Goal: Task Accomplishment & Management: Complete application form

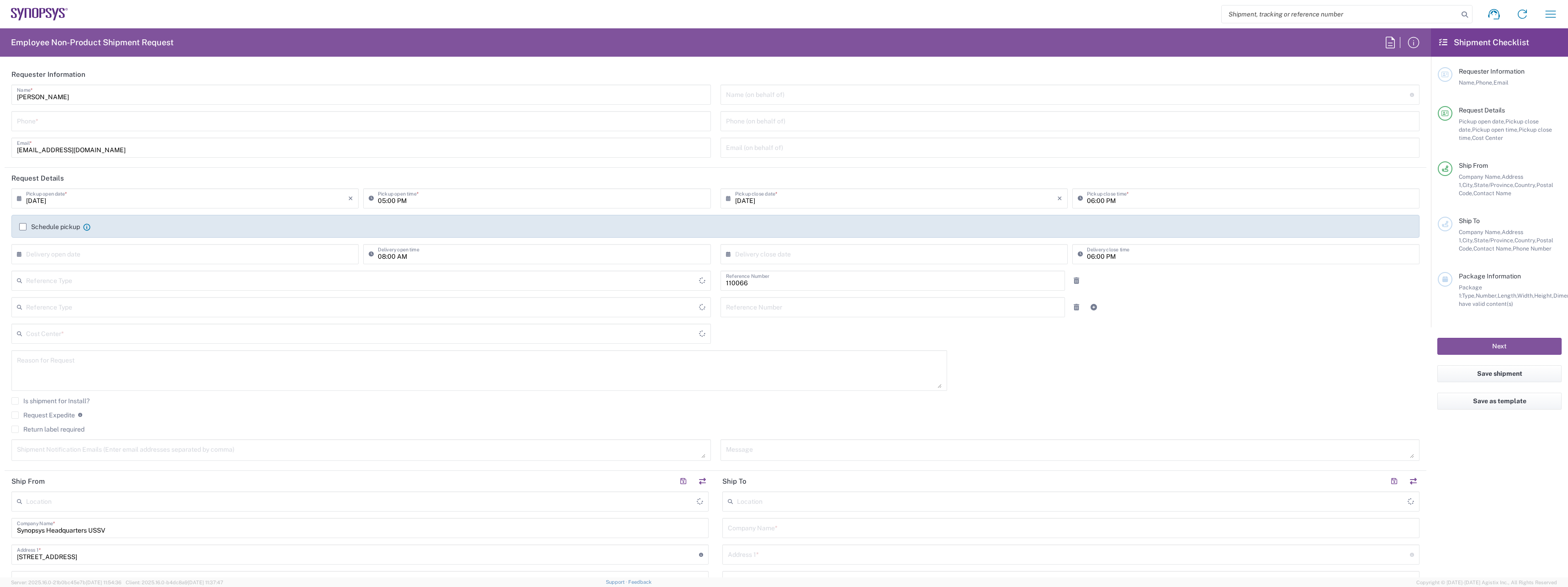
type input "Department"
type input "US01, CIO, IT, ESS2 110066"
type input "Delivered at Place"
type input "[GEOGRAPHIC_DATA]"
type input "[US_STATE]"
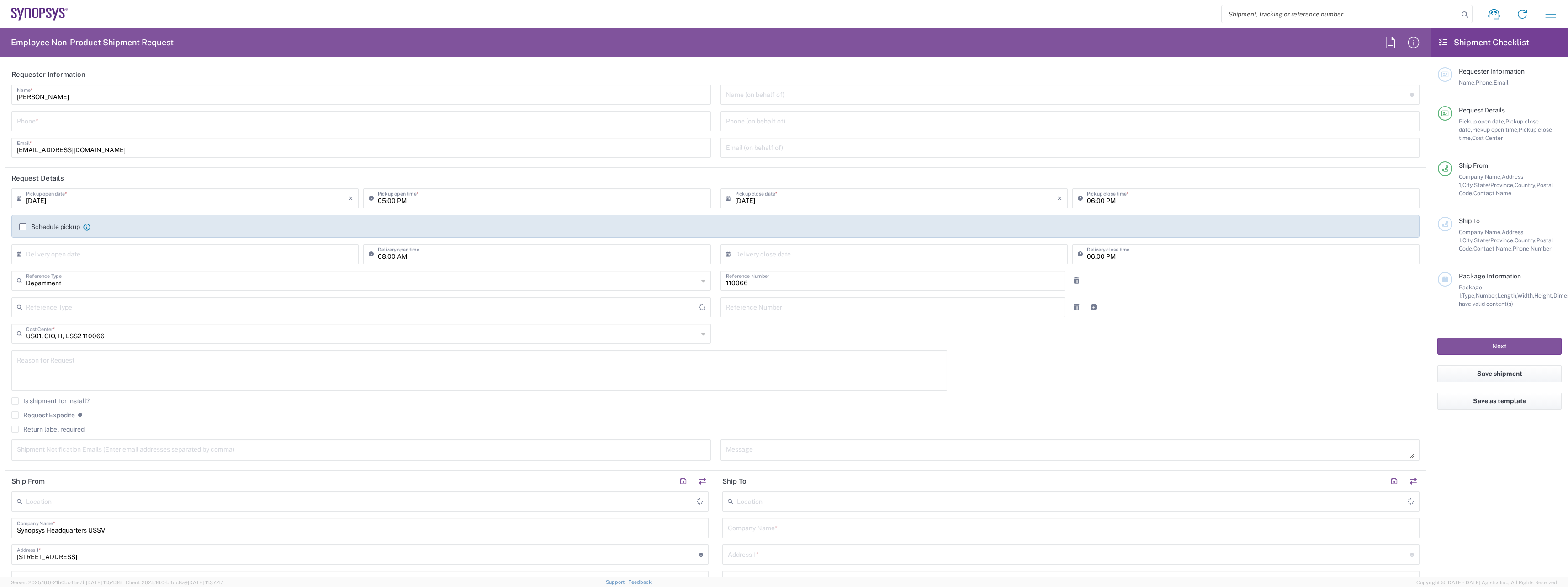
type input "[GEOGRAPHIC_DATA]"
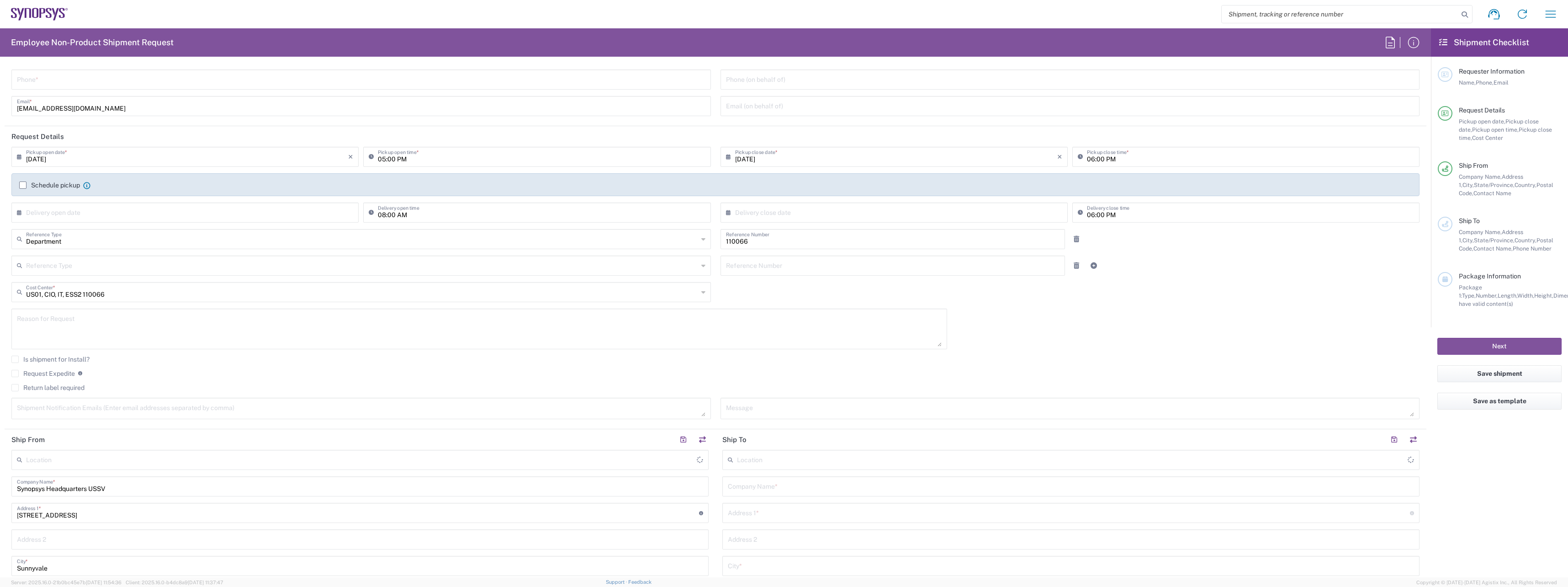
type input "Headquarters USSV"
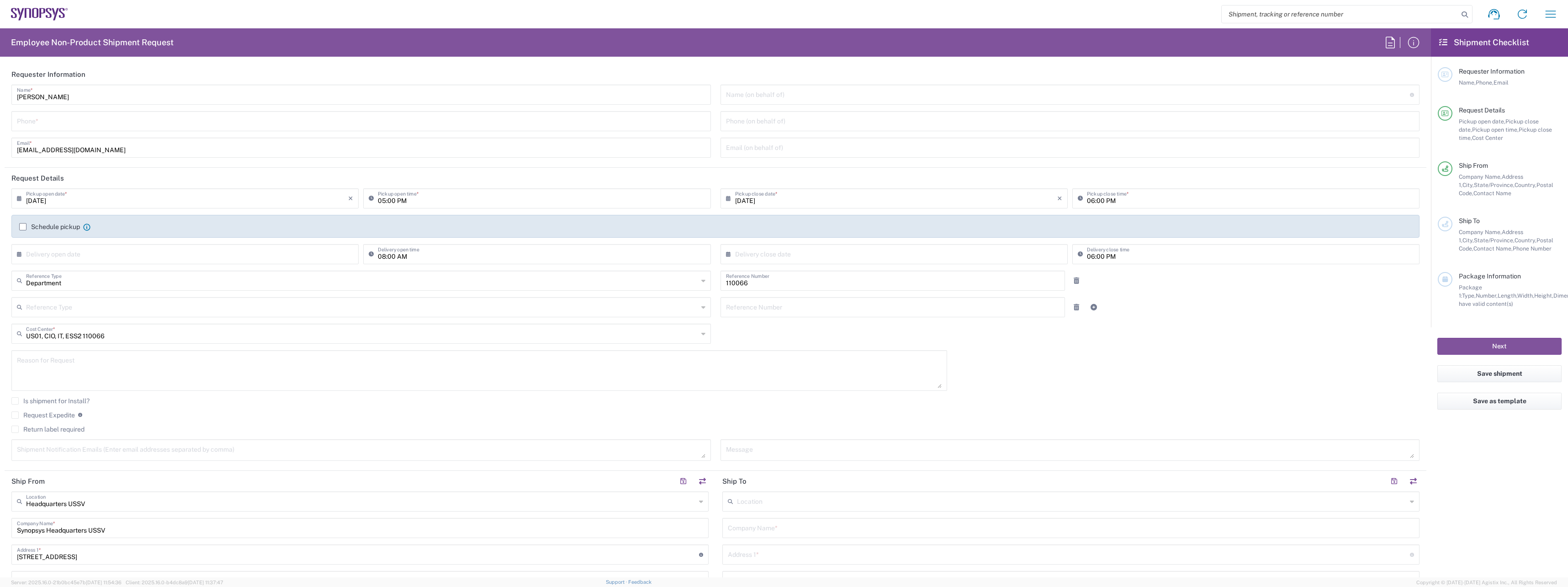
click at [133, 122] on input "tel" at bounding box center [361, 121] width 688 height 16
drag, startPoint x: 133, startPoint y: 122, endPoint x: -67, endPoint y: 133, distance: 200.3
click at [0, 133] on html "Shipment request Shipment tracking Employee non-product shipment request My shi…" at bounding box center [784, 294] width 1568 height 587
type input "6692463765"
click at [327, 163] on div "[PERSON_NAME] Name * [PHONE_NUMBER] Phone * [EMAIL_ADDRESS][DOMAIN_NAME] Email *" at bounding box center [361, 124] width 709 height 80
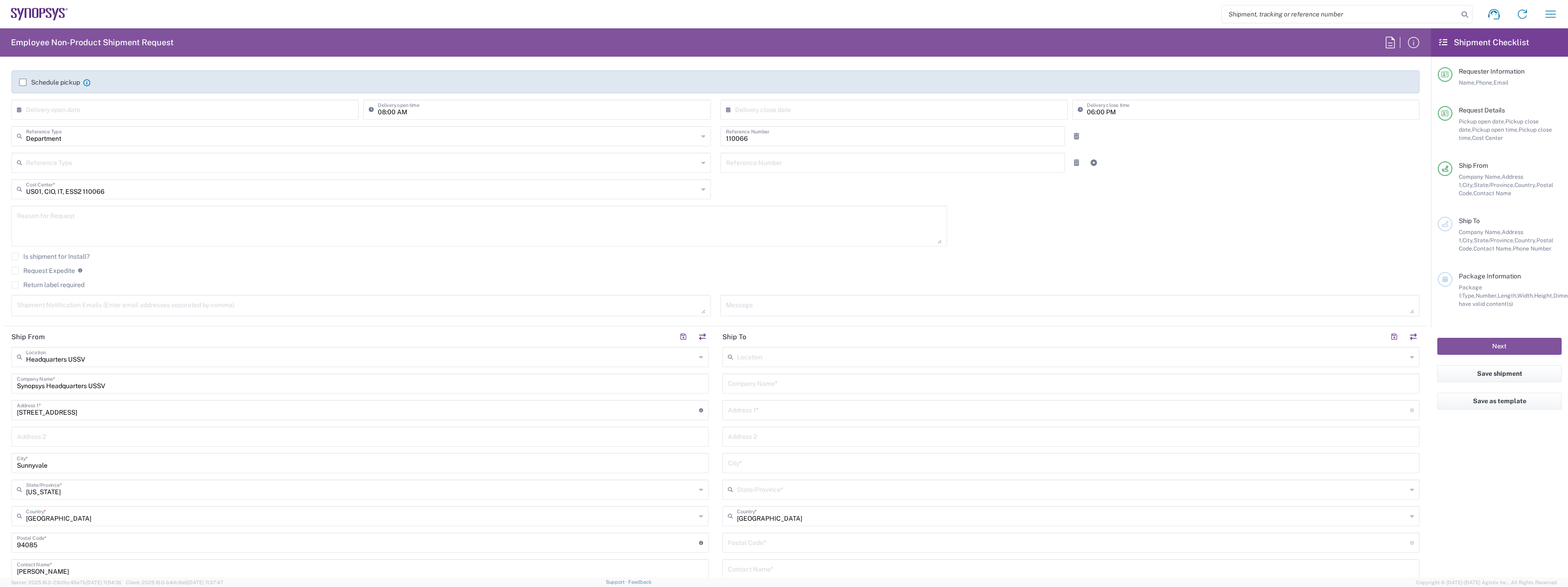
scroll to position [228, 0]
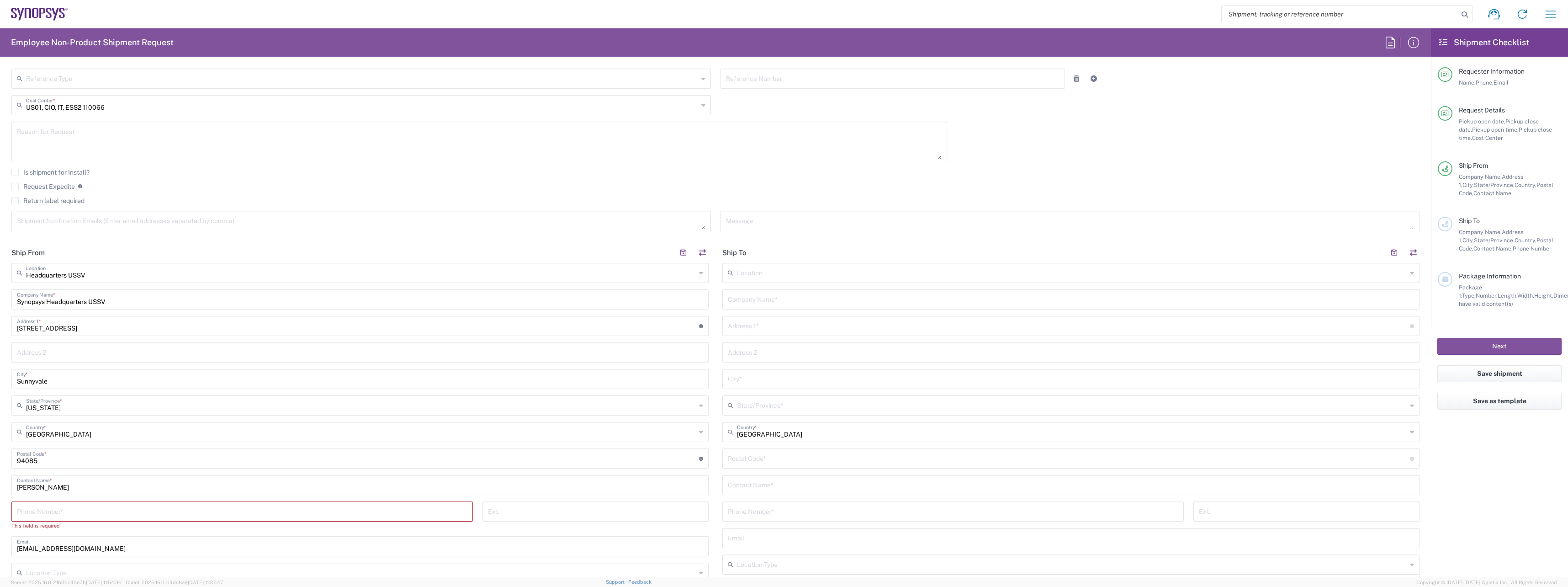
click at [88, 510] on input "tel" at bounding box center [242, 511] width 450 height 16
paste input "6692463765"
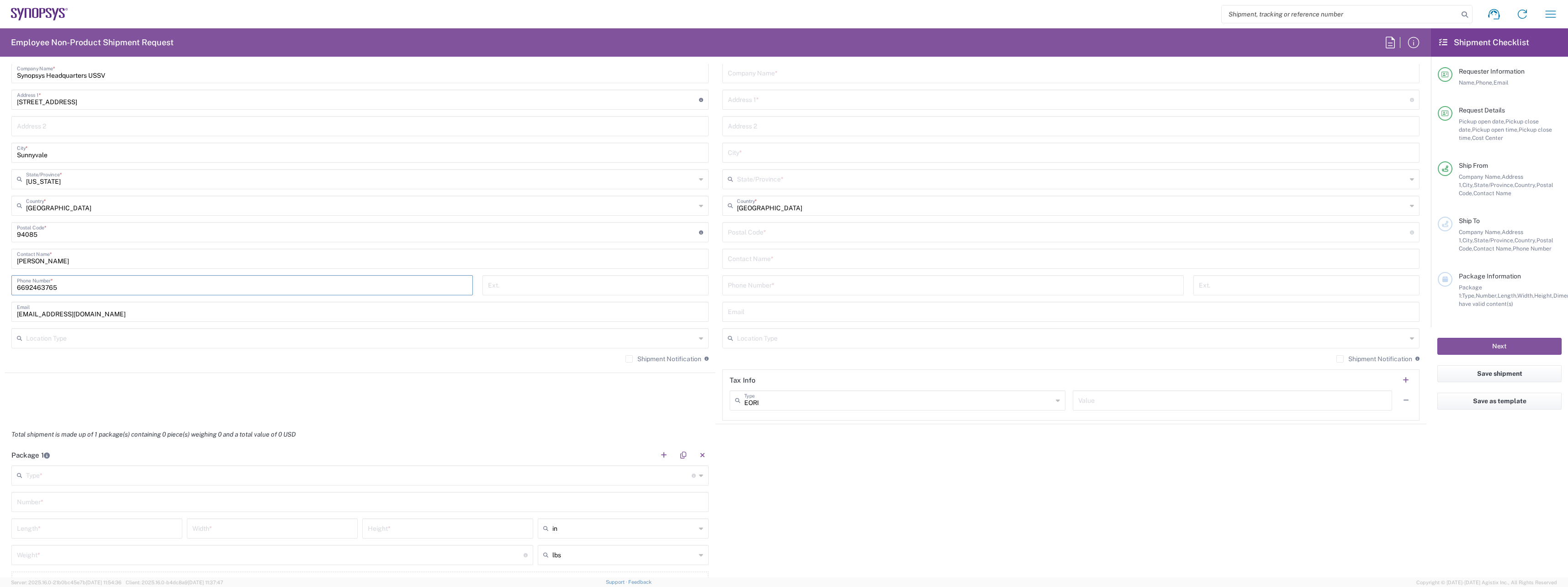
scroll to position [594, 0]
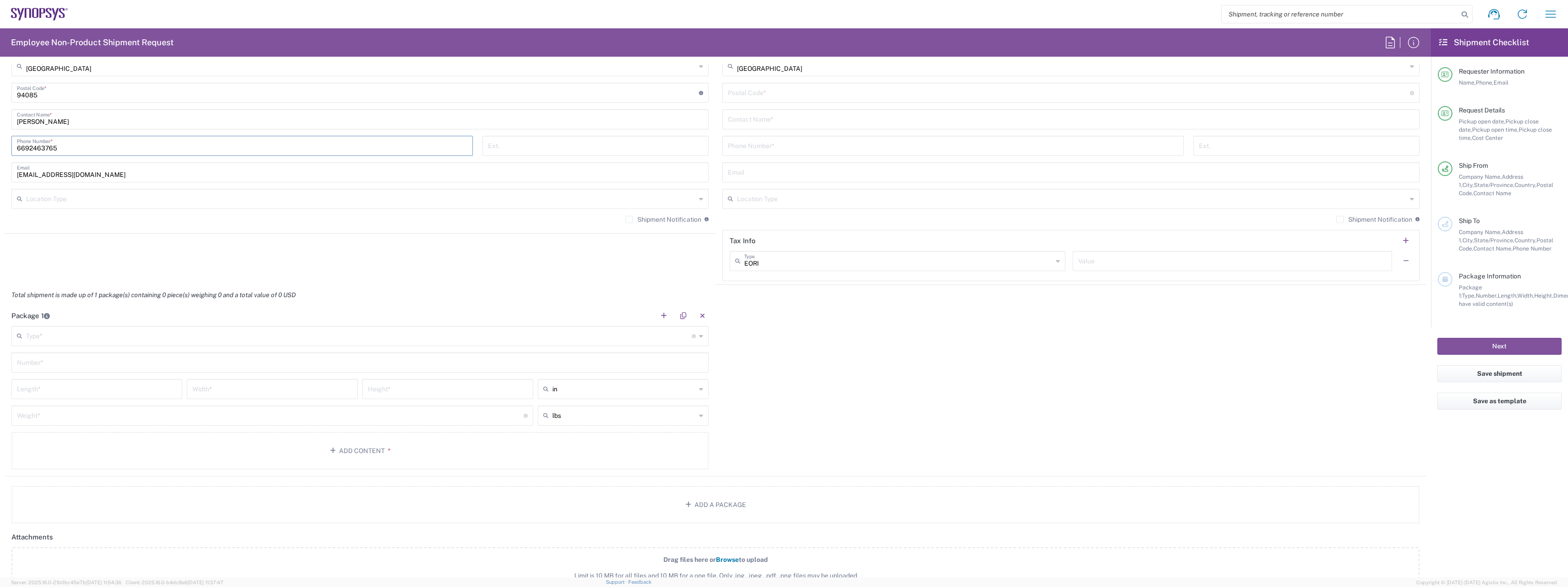
type input "6692463765"
click at [46, 337] on input "text" at bounding box center [359, 335] width 666 height 16
click at [57, 373] on span "Medium Box" at bounding box center [358, 370] width 692 height 14
type input "Medium Box"
type input "13"
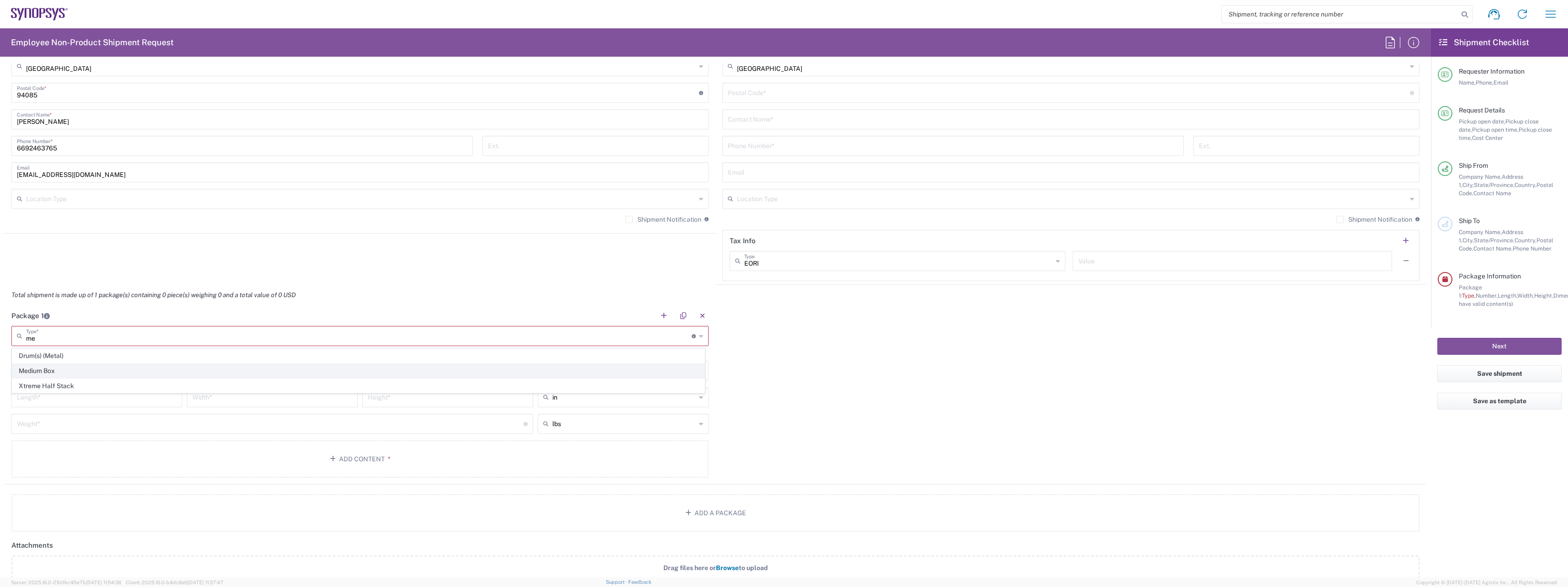
type input "11.5"
type input "2.5"
click at [63, 364] on input "text" at bounding box center [360, 362] width 686 height 16
type input "1"
click at [75, 412] on input "number" at bounding box center [270, 415] width 506 height 16
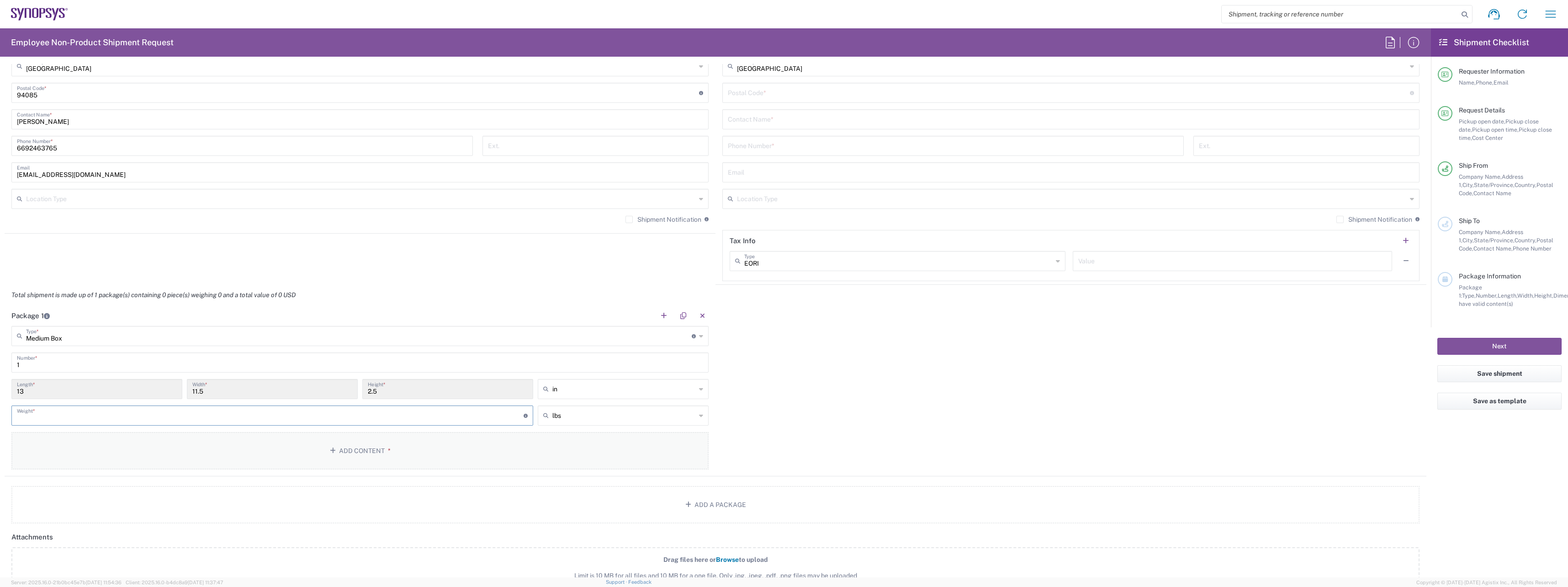
click at [180, 445] on button "Add Content *" at bounding box center [360, 451] width 697 height 38
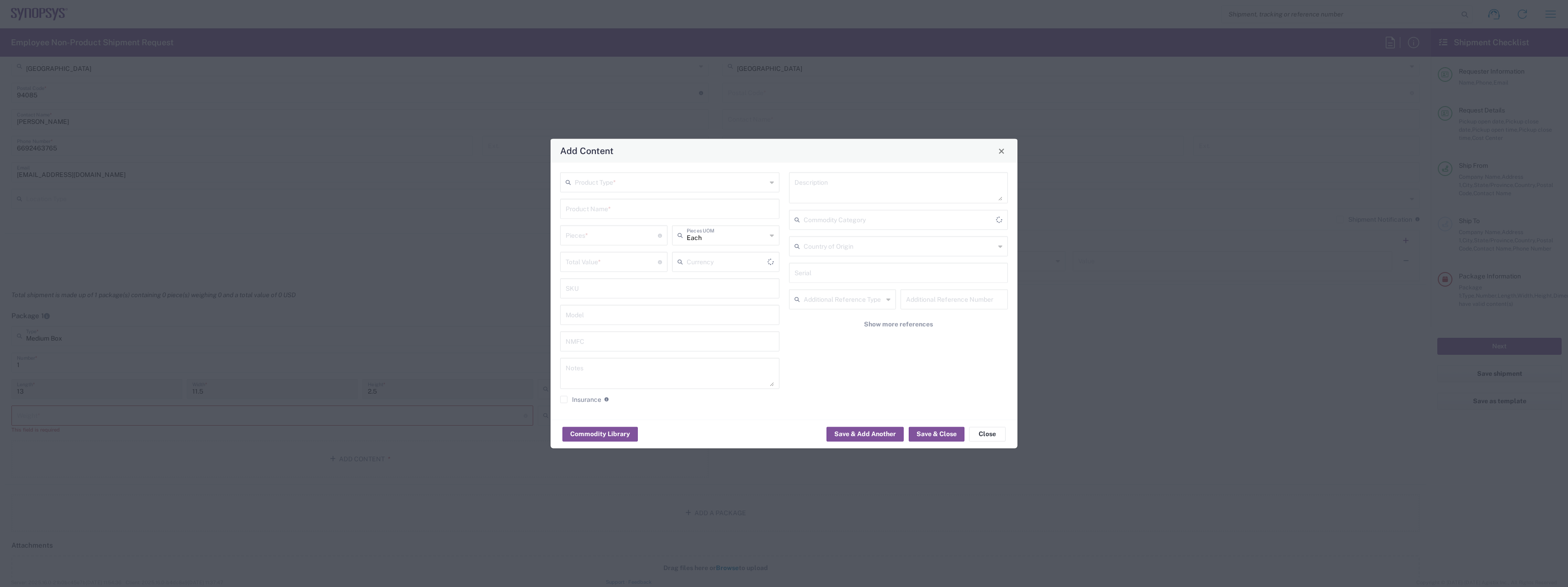
type input "US Dollar"
click at [664, 188] on input "text" at bounding box center [670, 181] width 192 height 16
click at [629, 214] on span "General Commodity" at bounding box center [670, 217] width 217 height 14
type input "General Commodity"
click at [645, 208] on input "text" at bounding box center [670, 208] width 208 height 16
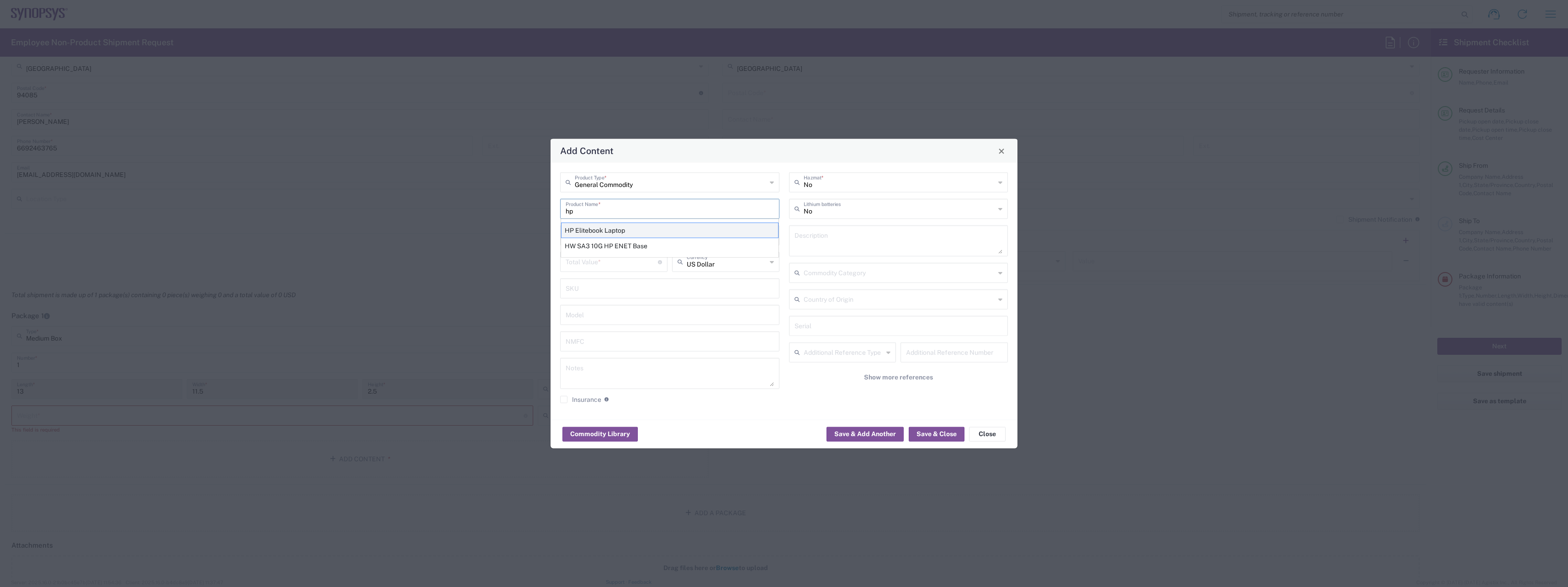
click at [631, 228] on div "HP Elitebook Laptop" at bounding box center [670, 231] width 217 height 16
type input "HP Elitebook Laptop"
type textarea "HP Elitebook Laptop"
click at [626, 235] on input "number" at bounding box center [612, 234] width 93 height 16
type input "1"
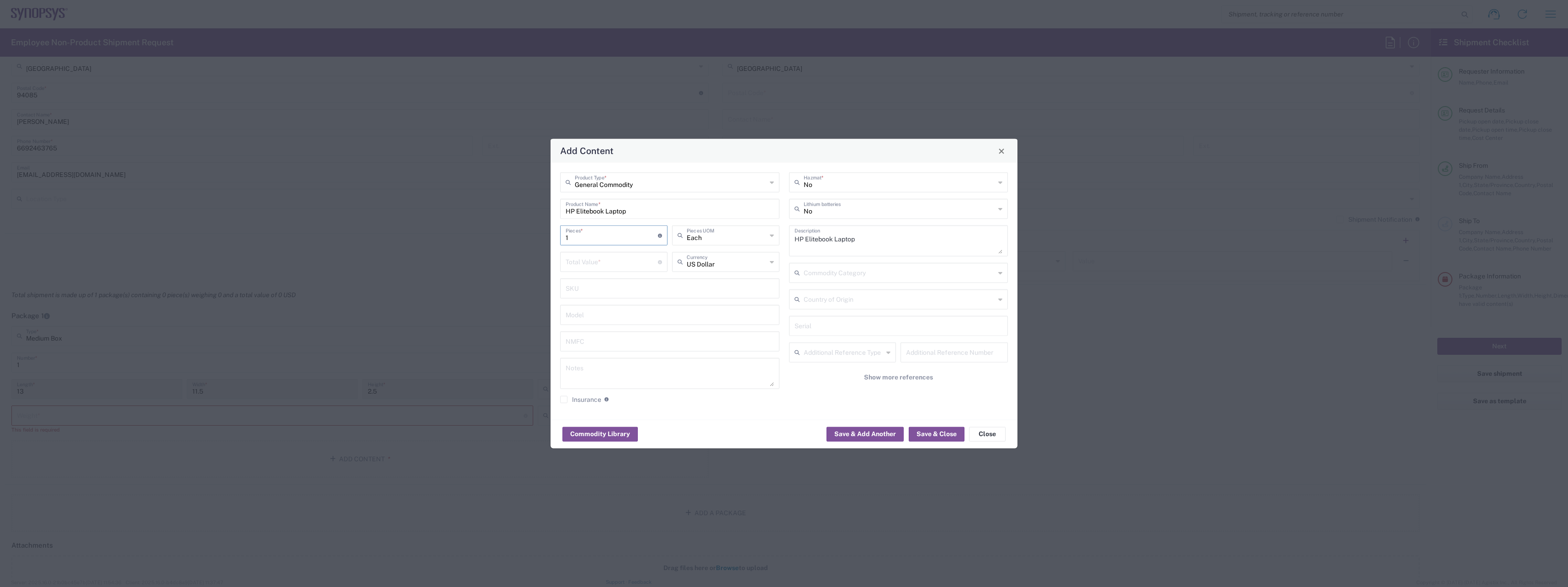
click at [600, 254] on input "number" at bounding box center [612, 261] width 93 height 16
type input "500"
click at [1001, 206] on icon at bounding box center [1000, 209] width 4 height 15
click at [936, 237] on span "Yes" at bounding box center [898, 244] width 217 height 14
type input "Yes"
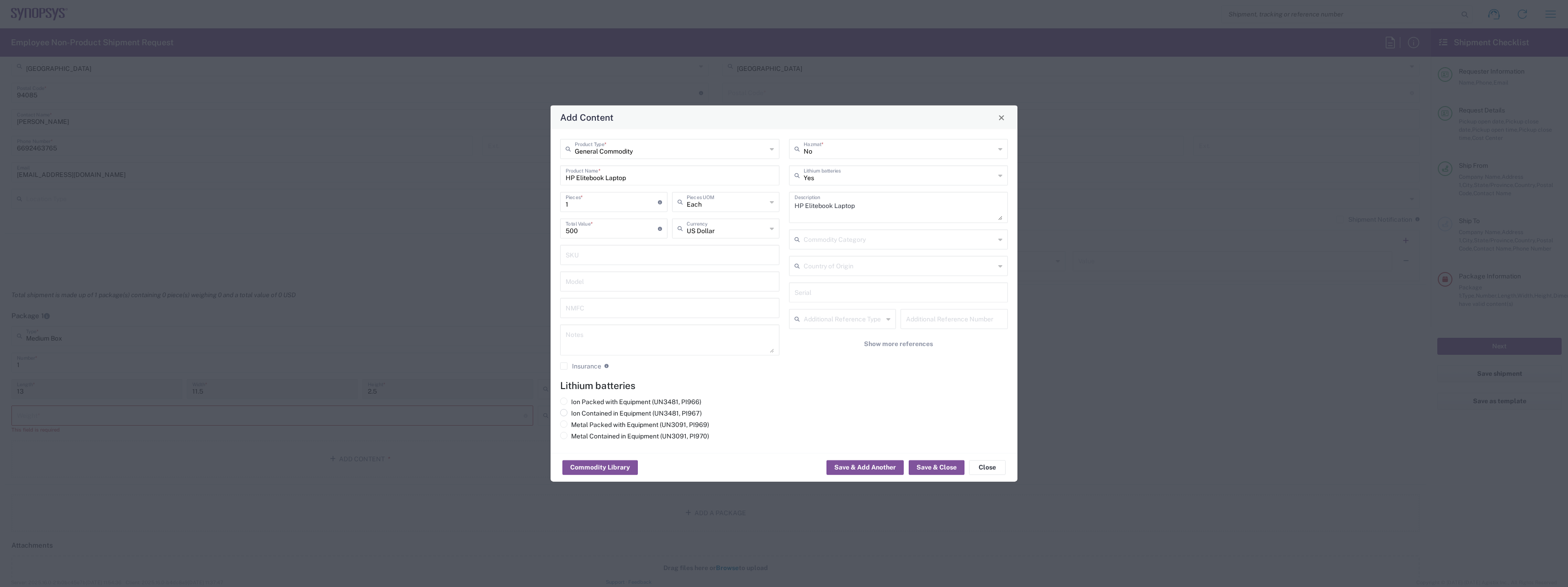
click at [565, 415] on span at bounding box center [564, 413] width 7 height 7
click at [571, 415] on input "Ion Contained in Equipment (UN3481, PI967)" at bounding box center [574, 412] width 6 height 6
radio input "true"
click at [942, 465] on button "Save & Close" at bounding box center [937, 468] width 56 height 15
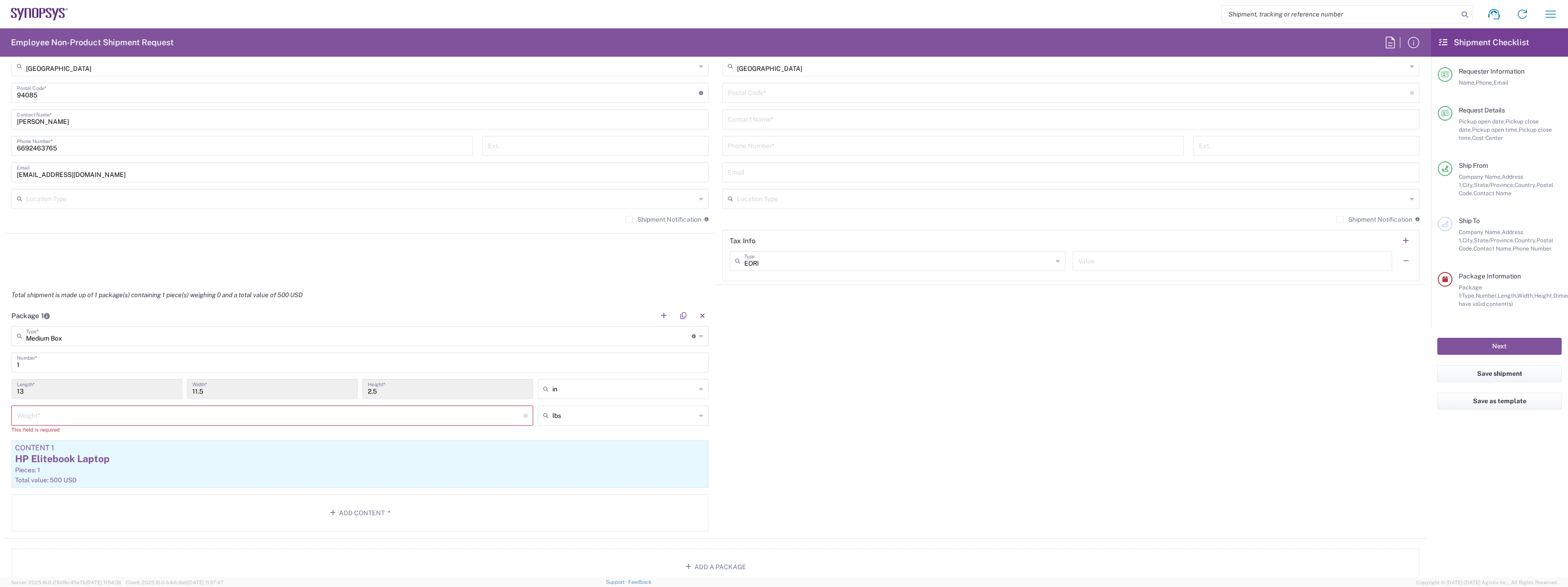
click at [205, 413] on input "number" at bounding box center [270, 415] width 506 height 16
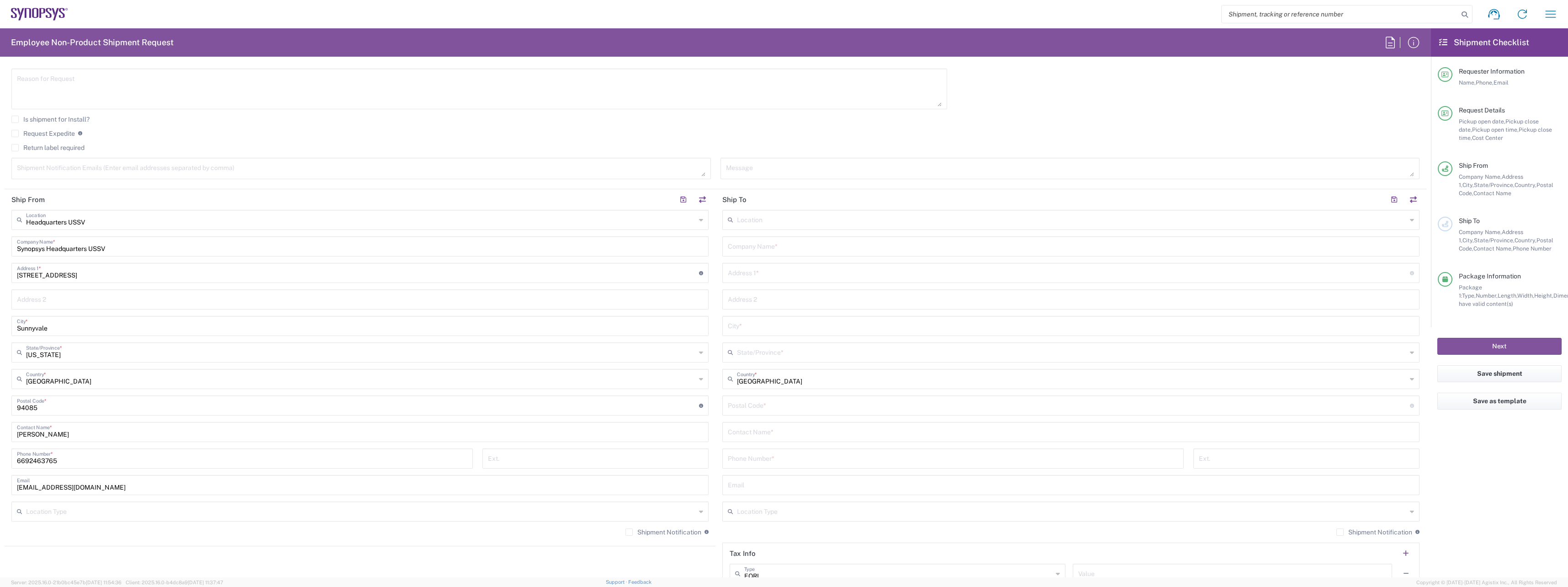
scroll to position [137, 0]
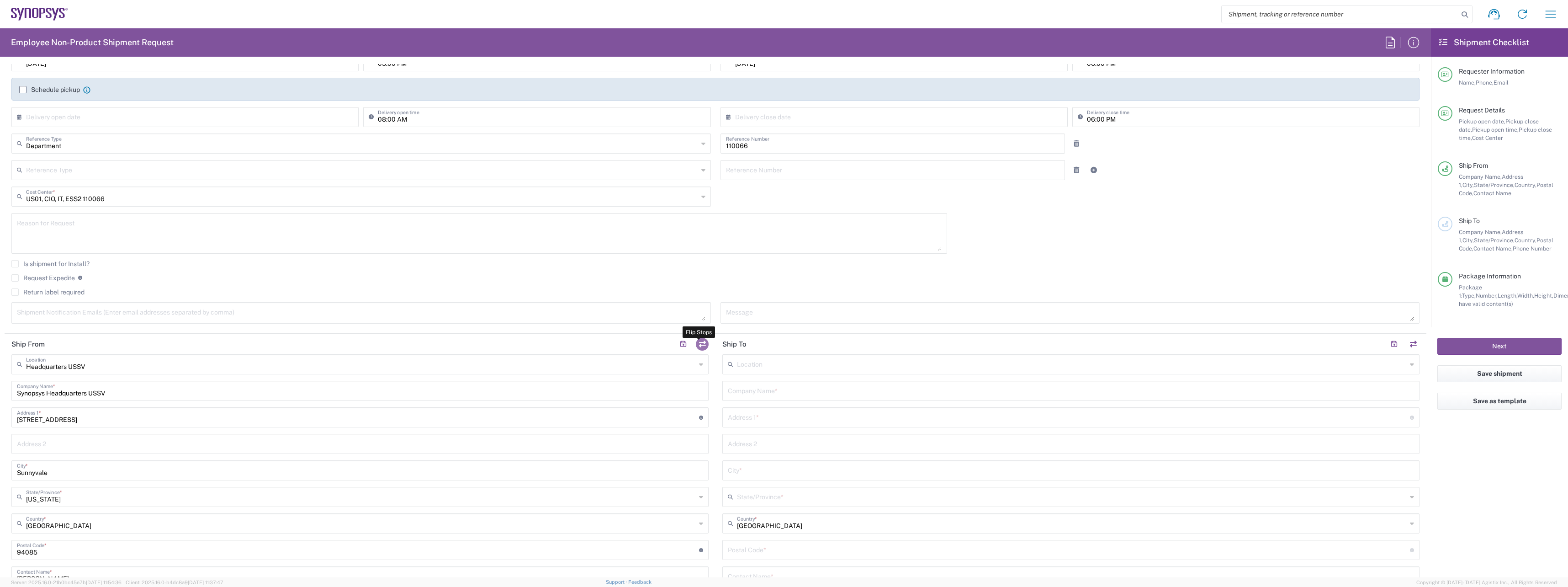
type input "8"
click at [703, 346] on button "button" at bounding box center [702, 344] width 13 height 13
type input "Headquarters USSV"
type input "Synopsys Headquarters USSV"
type input "[STREET_ADDRESS]"
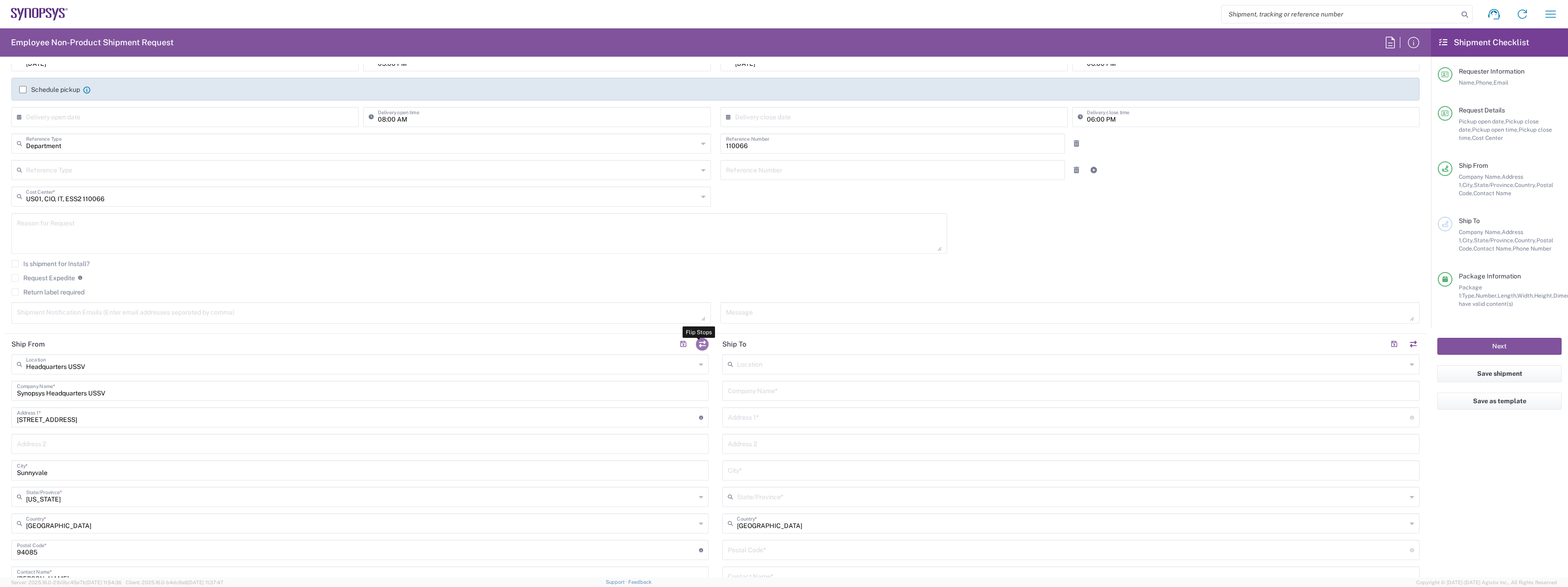
type input "Sunnyvale"
type input "[US_STATE]"
type input "94085"
type input "[PERSON_NAME]"
type input "6692463765"
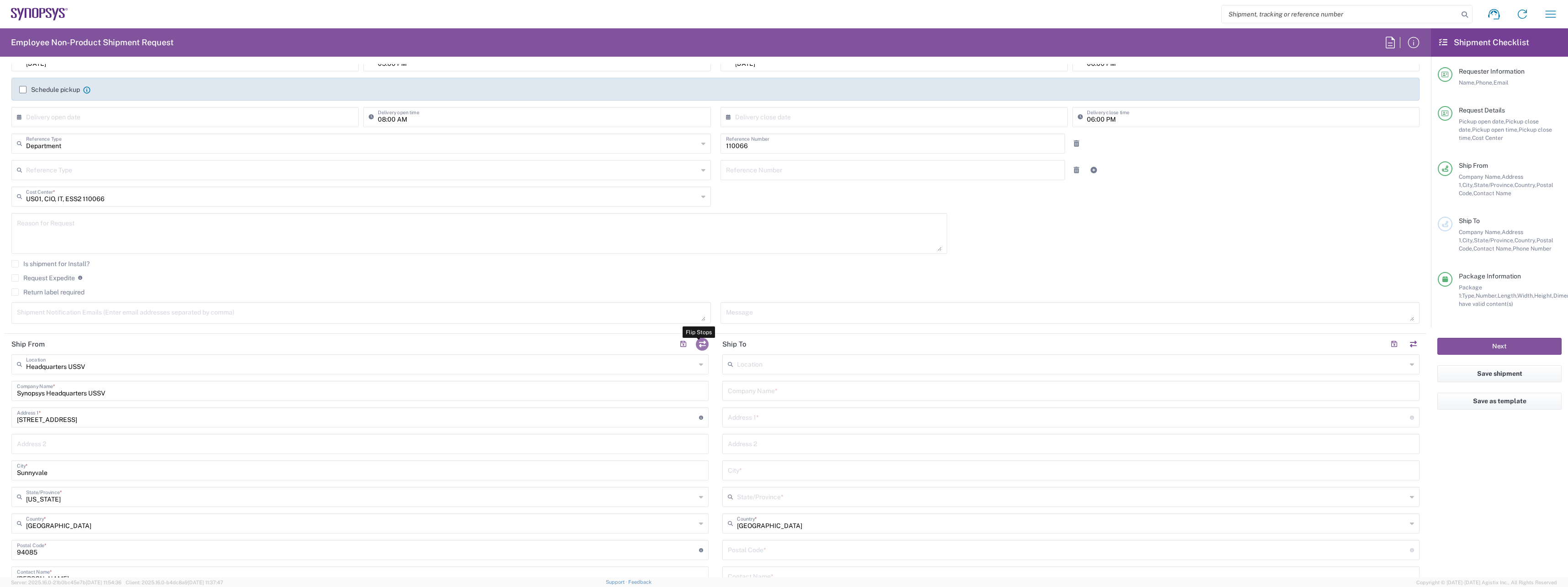
type input "[EMAIL_ADDRESS][DOMAIN_NAME]"
type input "EIN"
type input "[US_EMPLOYER_IDENTIFICATION_NUMBER]"
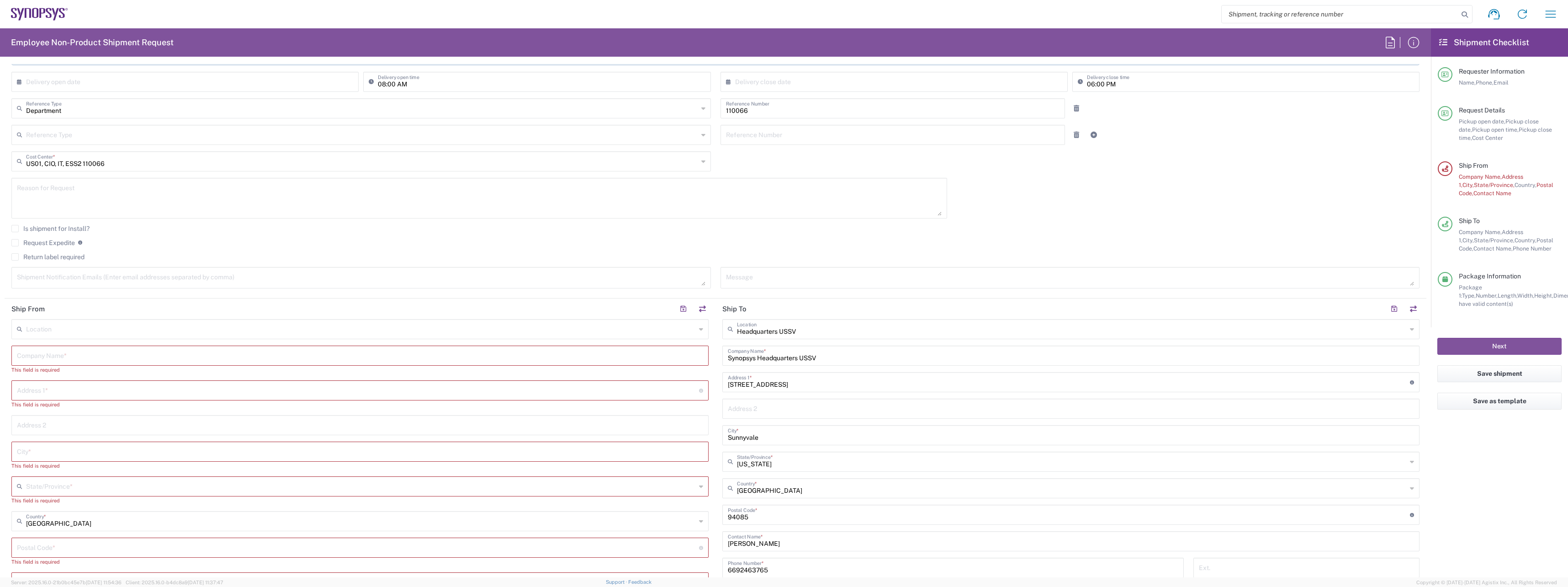
scroll to position [228, 0]
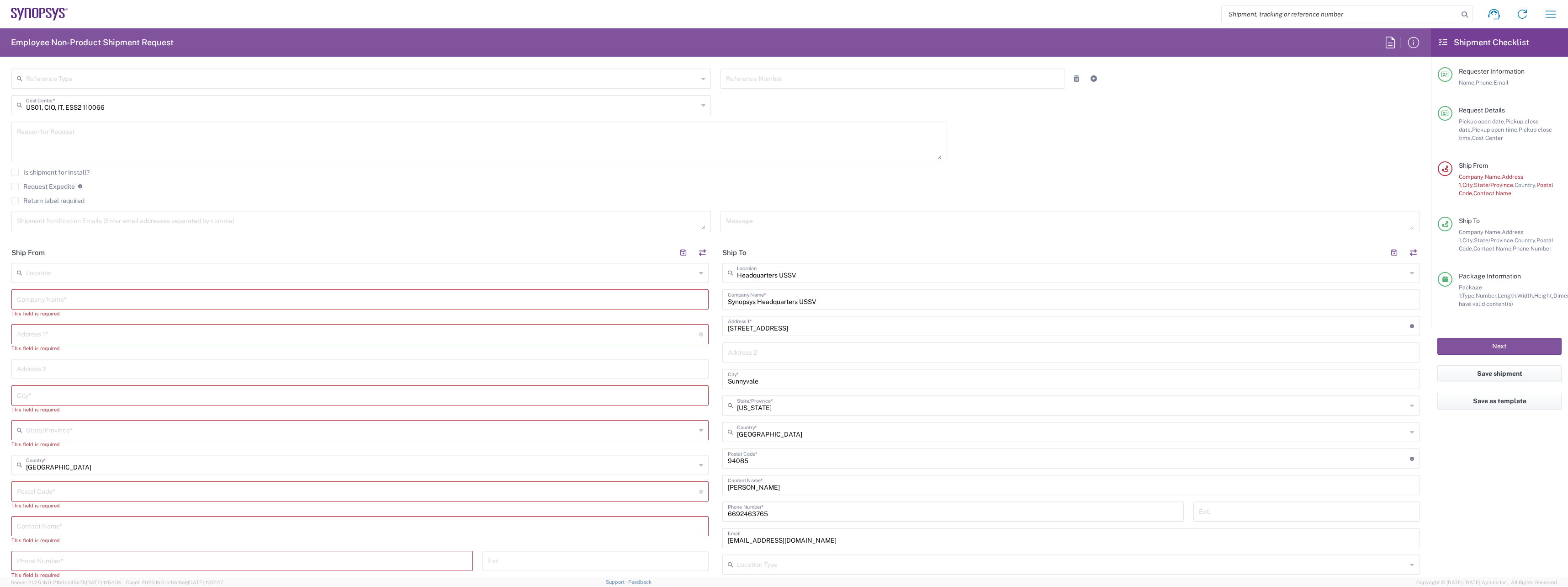
click at [57, 298] on input "text" at bounding box center [360, 298] width 686 height 16
paste input "Synopsys"
type input "Synopsys"
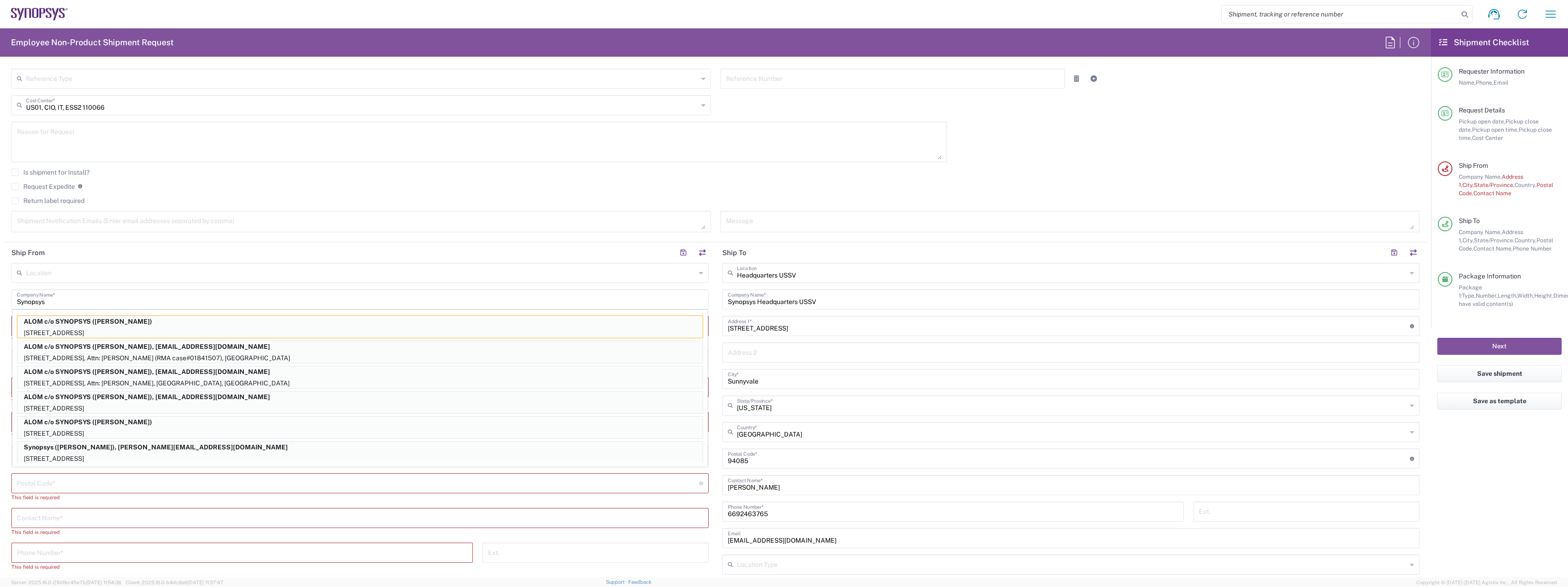
click at [209, 518] on input "text" at bounding box center [360, 517] width 686 height 16
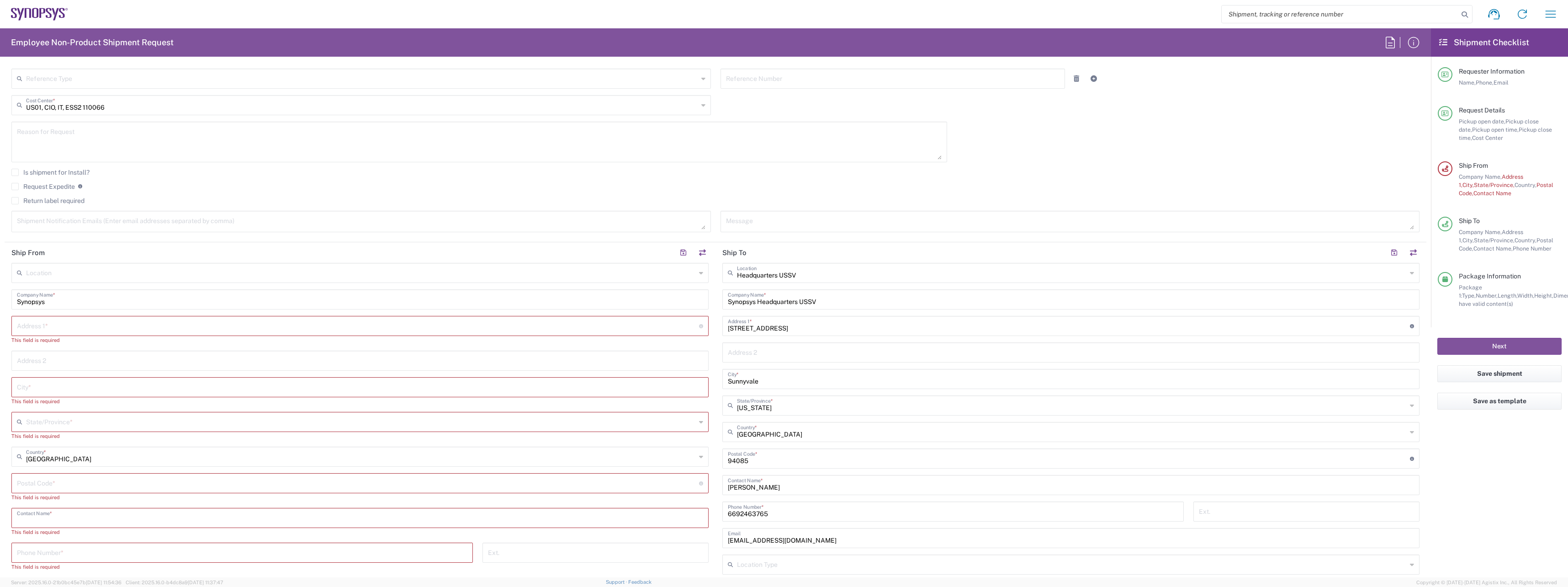
click at [105, 328] on input "text" at bounding box center [358, 325] width 682 height 16
paste input "[PERSON_NAME]"
drag, startPoint x: 93, startPoint y: 329, endPoint x: 1, endPoint y: 332, distance: 92.0
click at [1, 332] on form "Requester Information [PERSON_NAME] Name * [PHONE_NUMBER] Phone * [EMAIL_ADDRES…" at bounding box center [715, 320] width 1431 height 513
paste input "[STREET_ADDRESS][PERSON_NAME]"
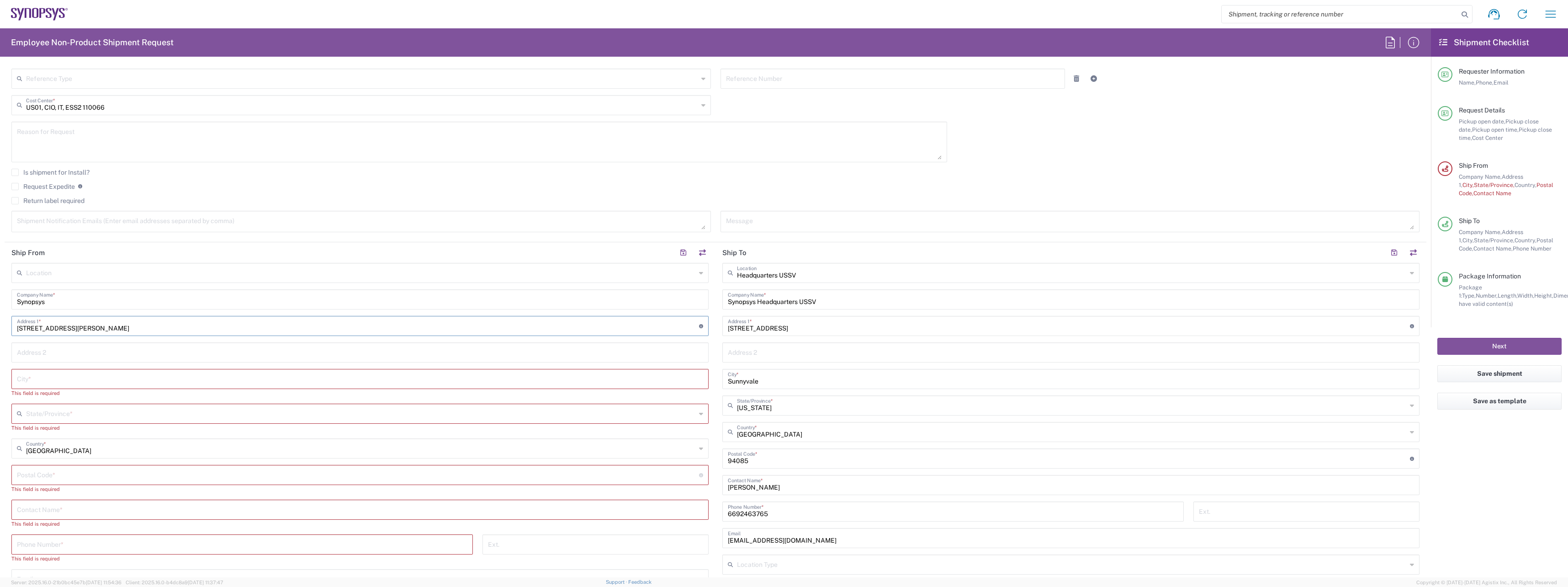
type input "[STREET_ADDRESS][PERSON_NAME]"
click at [66, 508] on input "text" at bounding box center [360, 509] width 686 height 16
paste input "[PERSON_NAME]"
type input "[PERSON_NAME]"
click at [58, 468] on input "undefined" at bounding box center [358, 474] width 682 height 16
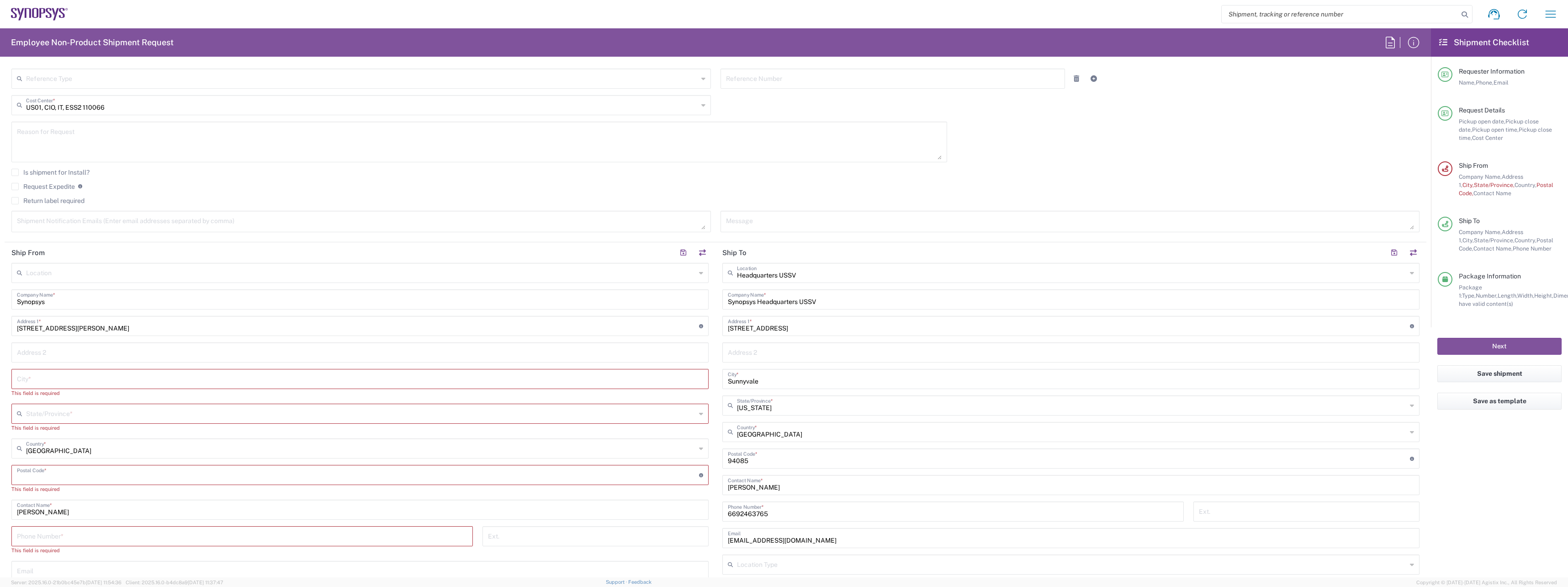
paste input "90033"
type input "90033"
drag, startPoint x: 827, startPoint y: 511, endPoint x: 589, endPoint y: 511, distance: 238.0
click at [589, 511] on div "Ship From Location [GEOGRAPHIC_DATA] DE04 Agrate Brianza IT01 [GEOGRAPHIC_DATA]…" at bounding box center [716, 446] width 1422 height 408
click at [103, 529] on input "tel" at bounding box center [242, 527] width 450 height 16
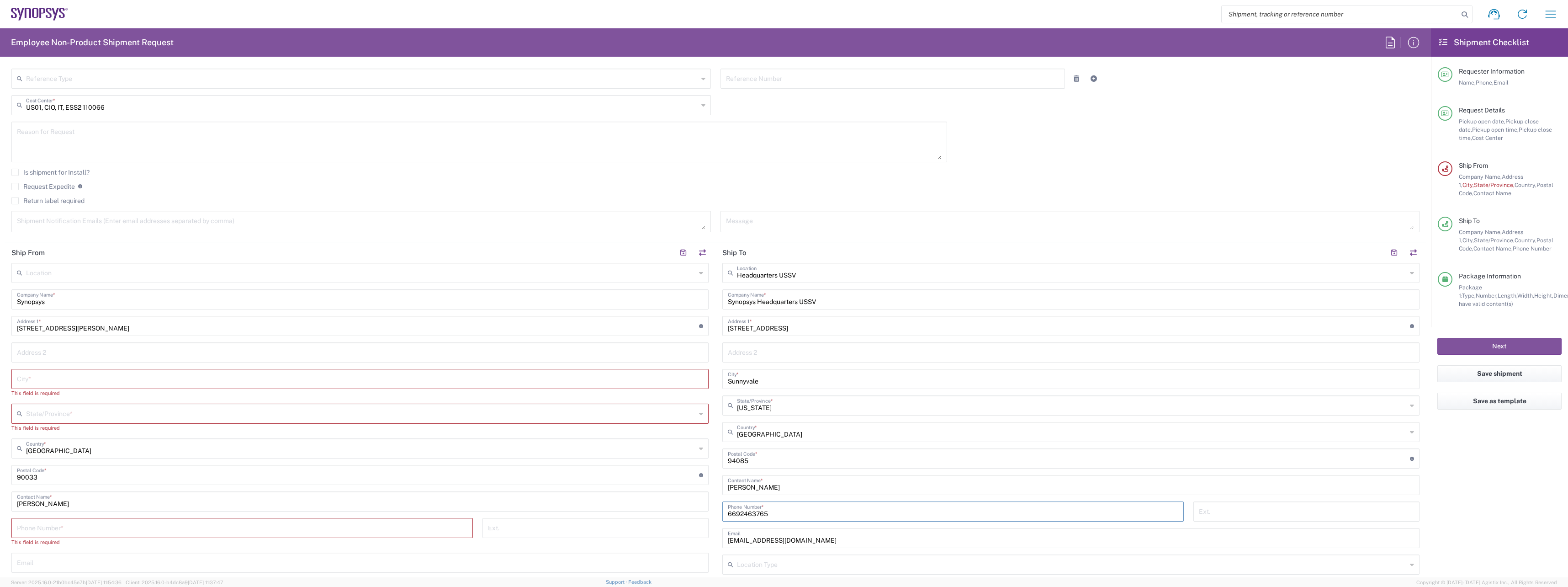
paste input "6692463765"
type input "6692463765"
click at [68, 417] on input "text" at bounding box center [361, 413] width 670 height 16
click at [28, 446] on span "[US_STATE]" at bounding box center [358, 448] width 692 height 14
type input "[US_STATE]"
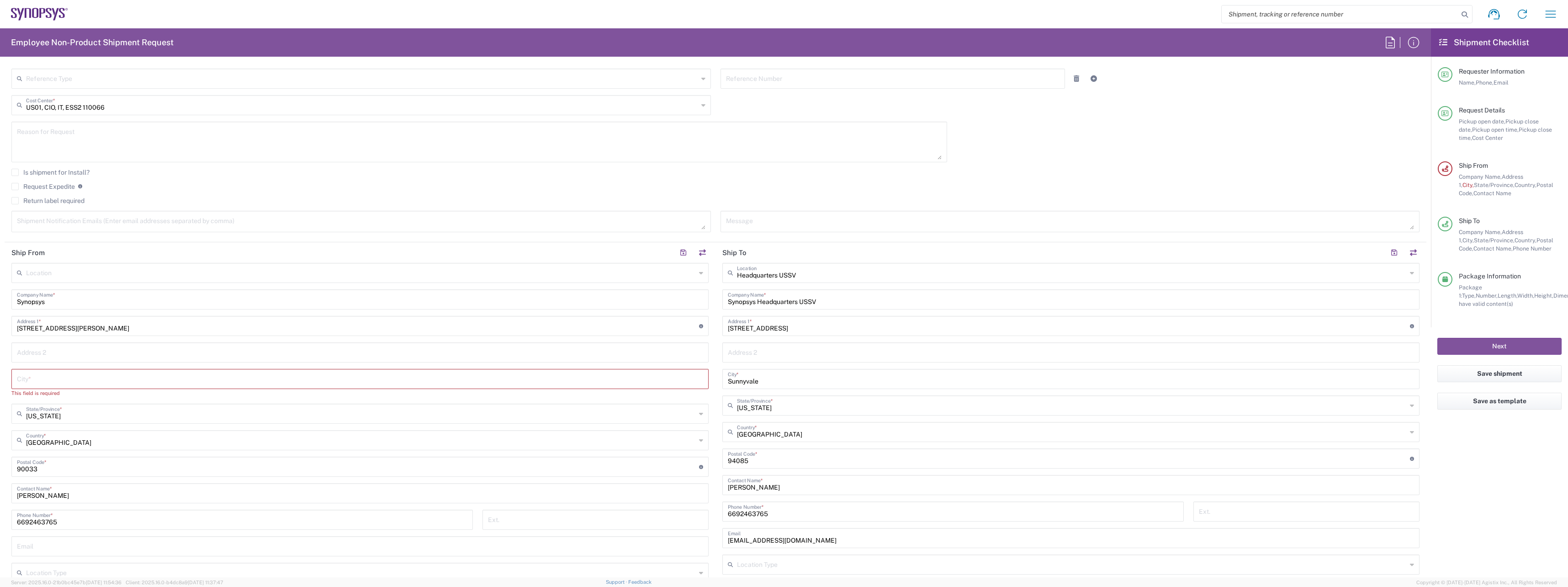
click at [113, 378] on input "text" at bounding box center [360, 378] width 686 height 16
paste input "[GEOGRAPHIC_DATA]"
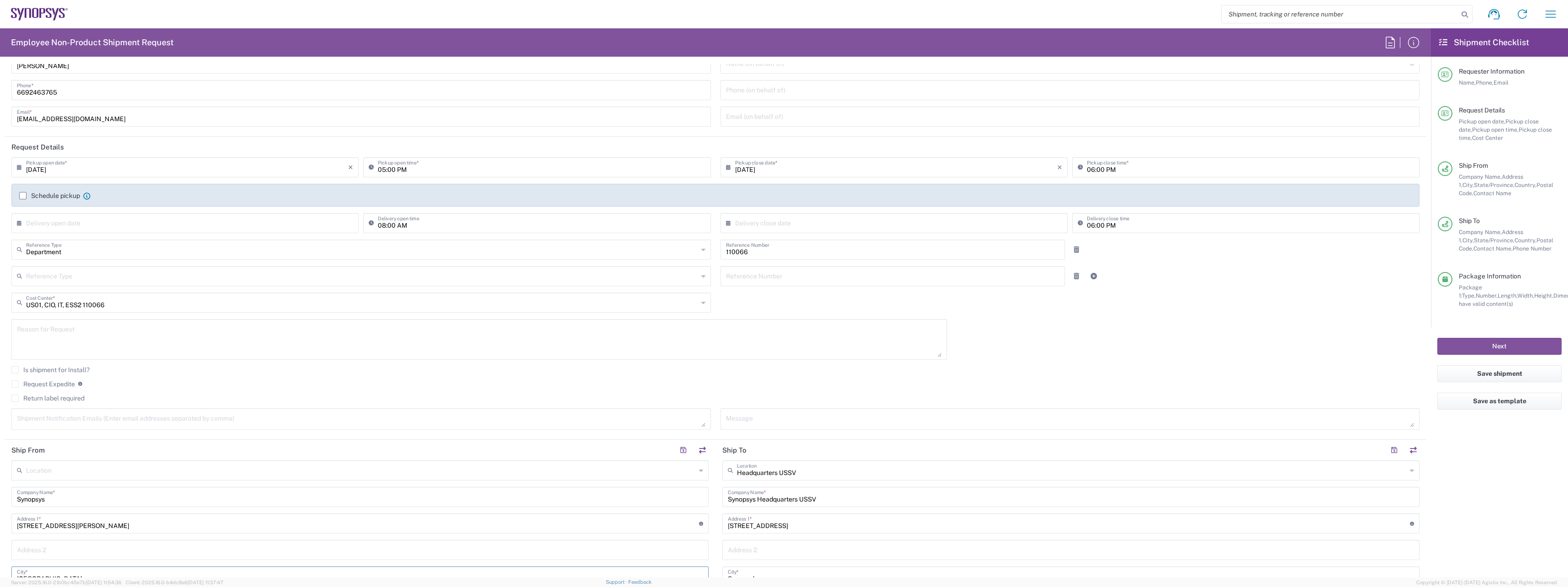
scroll to position [0, 0]
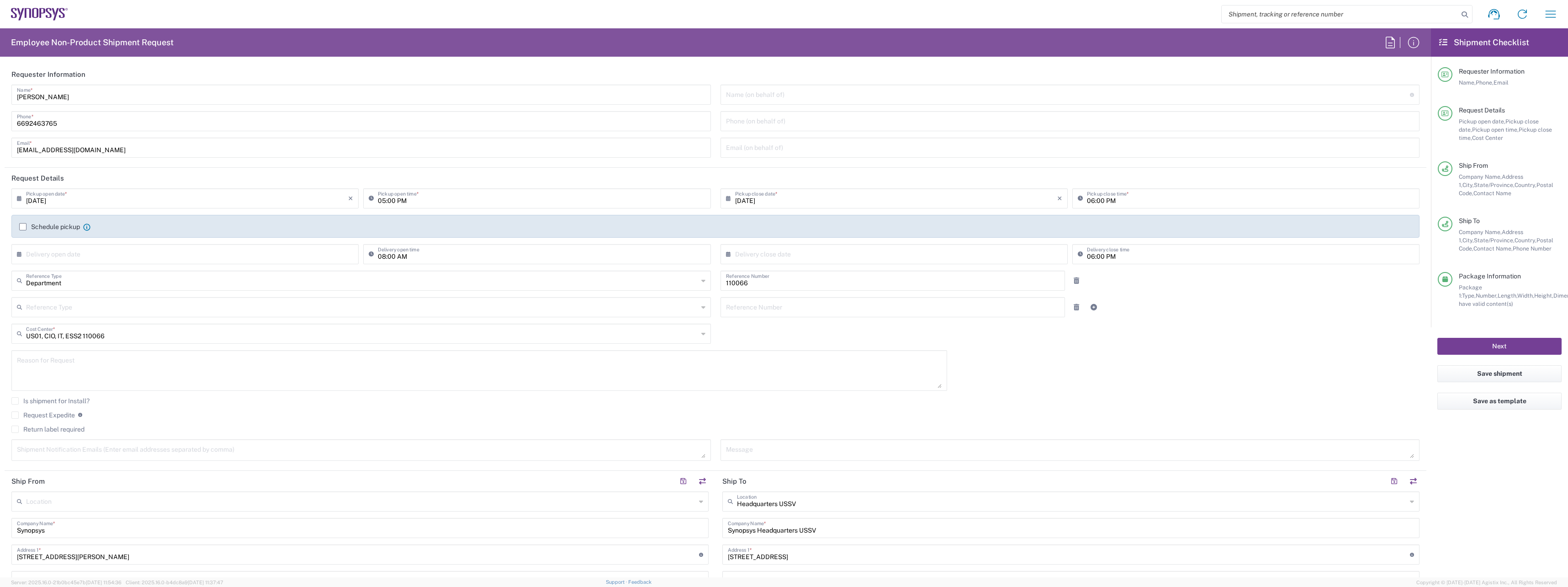
type input "[GEOGRAPHIC_DATA]"
click at [1514, 340] on button "Next" at bounding box center [1499, 346] width 124 height 17
